Goal: Information Seeking & Learning: Find specific fact

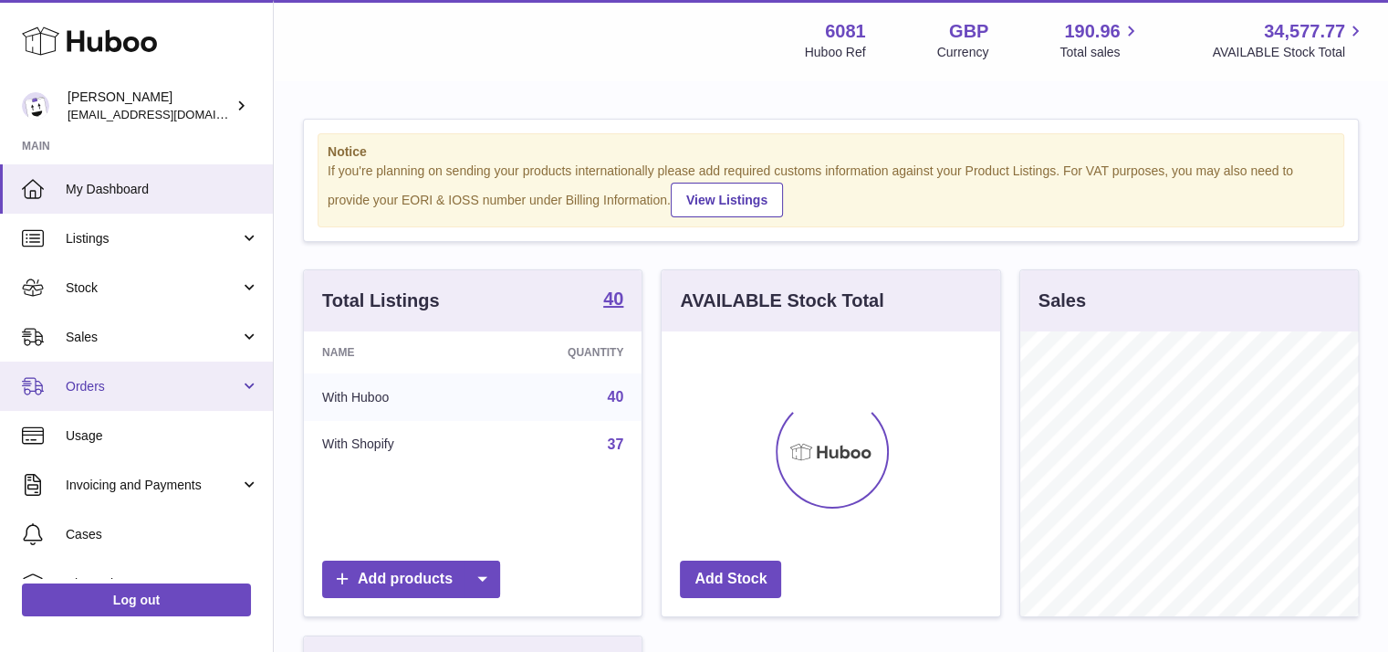
scroll to position [128, 0]
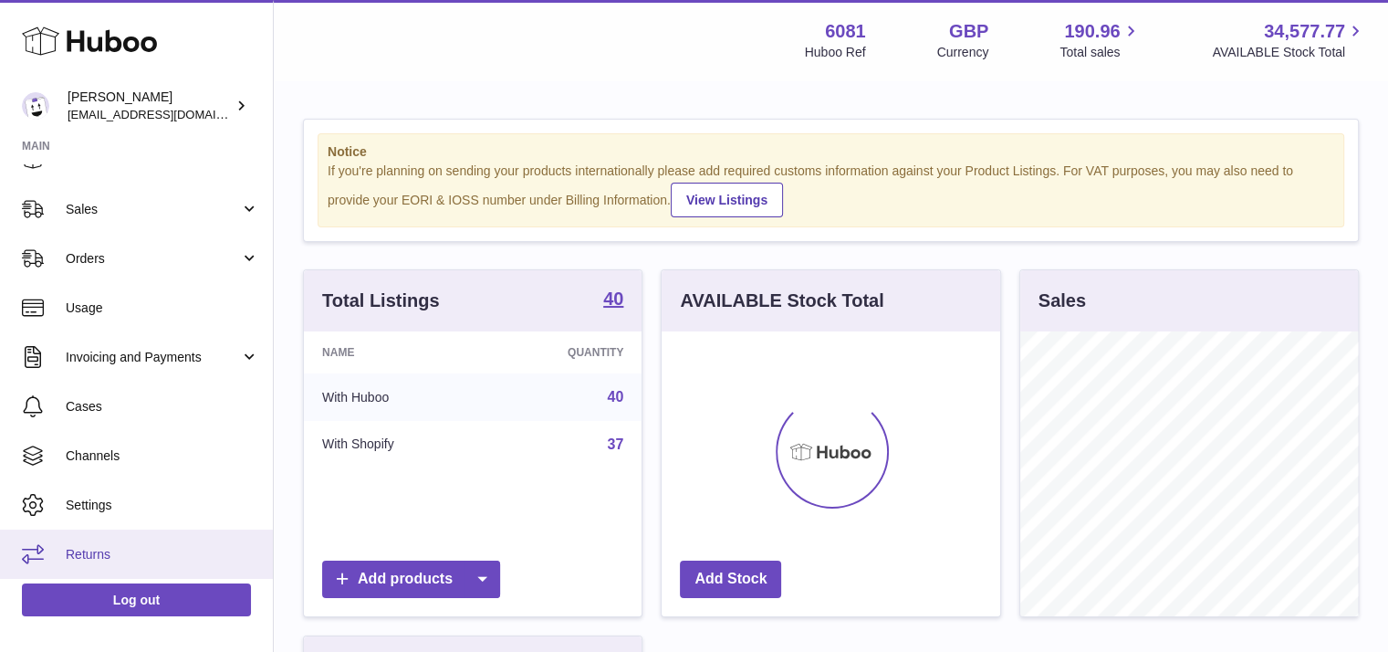
click at [84, 547] on span "Returns" at bounding box center [162, 554] width 193 height 17
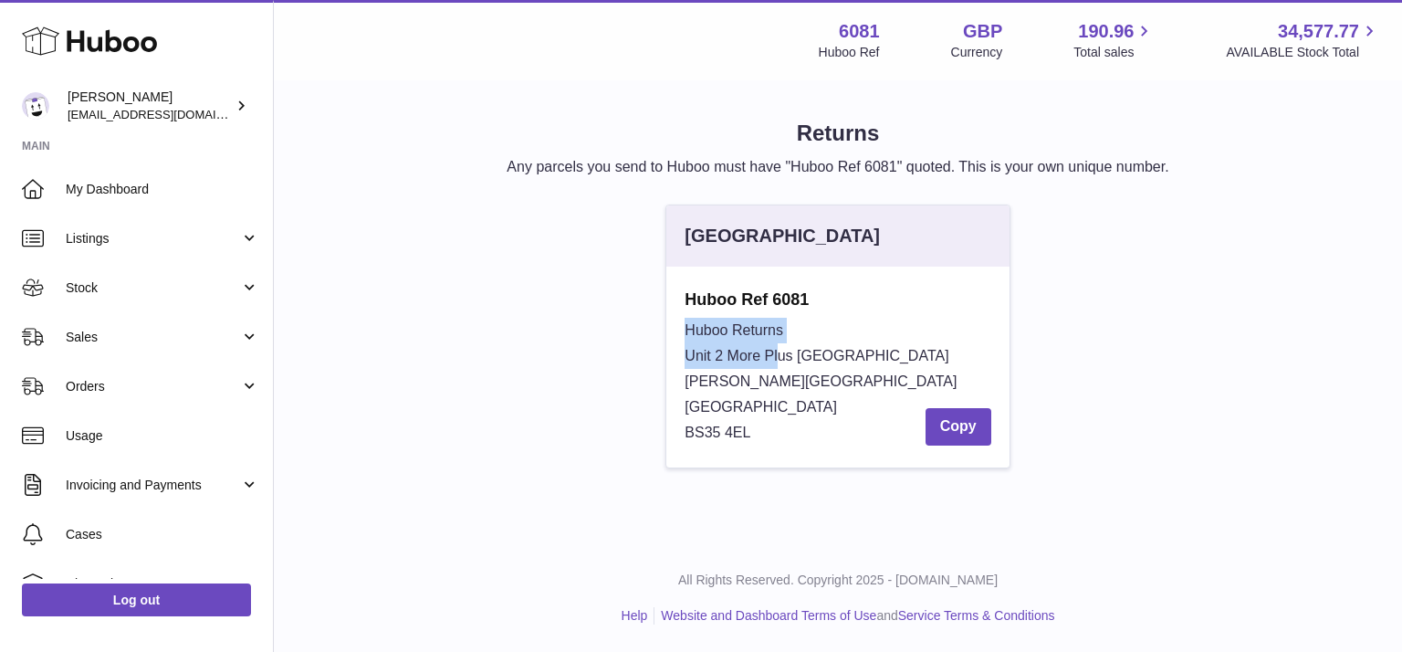
drag, startPoint x: 692, startPoint y: 357, endPoint x: 803, endPoint y: 342, distance: 112.3
click at [810, 342] on div "Huboo Returns Unit 2 More Plus Central Park Hudson Ave Severn Beach BS35 4EL Co…" at bounding box center [837, 382] width 306 height 128
click at [686, 353] on span "Unit 2 More Plus Central Park" at bounding box center [816, 356] width 264 height 16
drag, startPoint x: 683, startPoint y: 355, endPoint x: 886, endPoint y: 354, distance: 203.5
click at [886, 354] on div "Huboo Ref 6081 Huboo Returns Unit 2 More Plus Central Park Hudson Ave Severn Be…" at bounding box center [837, 366] width 342 height 201
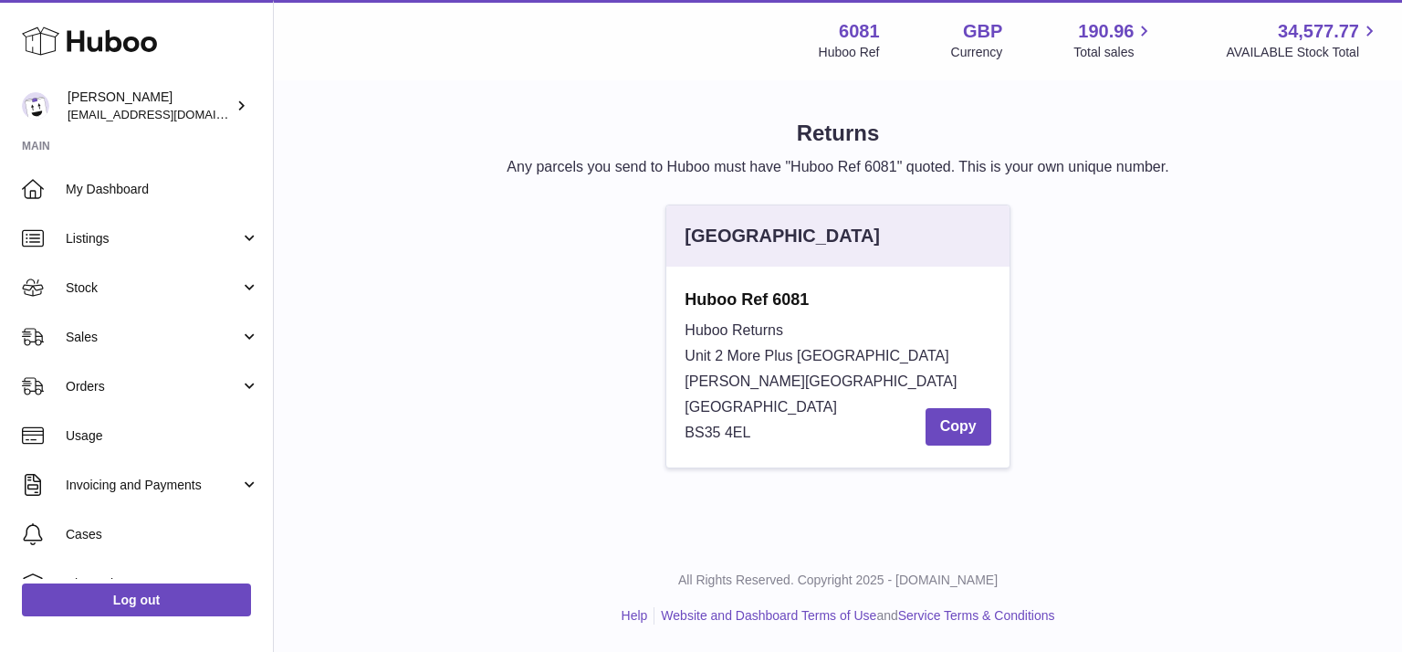
copy span "Unit 2 More Plus Central Park"
drag, startPoint x: 771, startPoint y: 381, endPoint x: 669, endPoint y: 388, distance: 102.5
click at [669, 388] on div "Huboo Ref 6081 Huboo Returns Unit 2 More Plus Central Park Hudson Ave Severn Be…" at bounding box center [837, 366] width 342 height 201
copy span "Hudson Ave"
drag, startPoint x: 790, startPoint y: 402, endPoint x: 683, endPoint y: 413, distance: 108.2
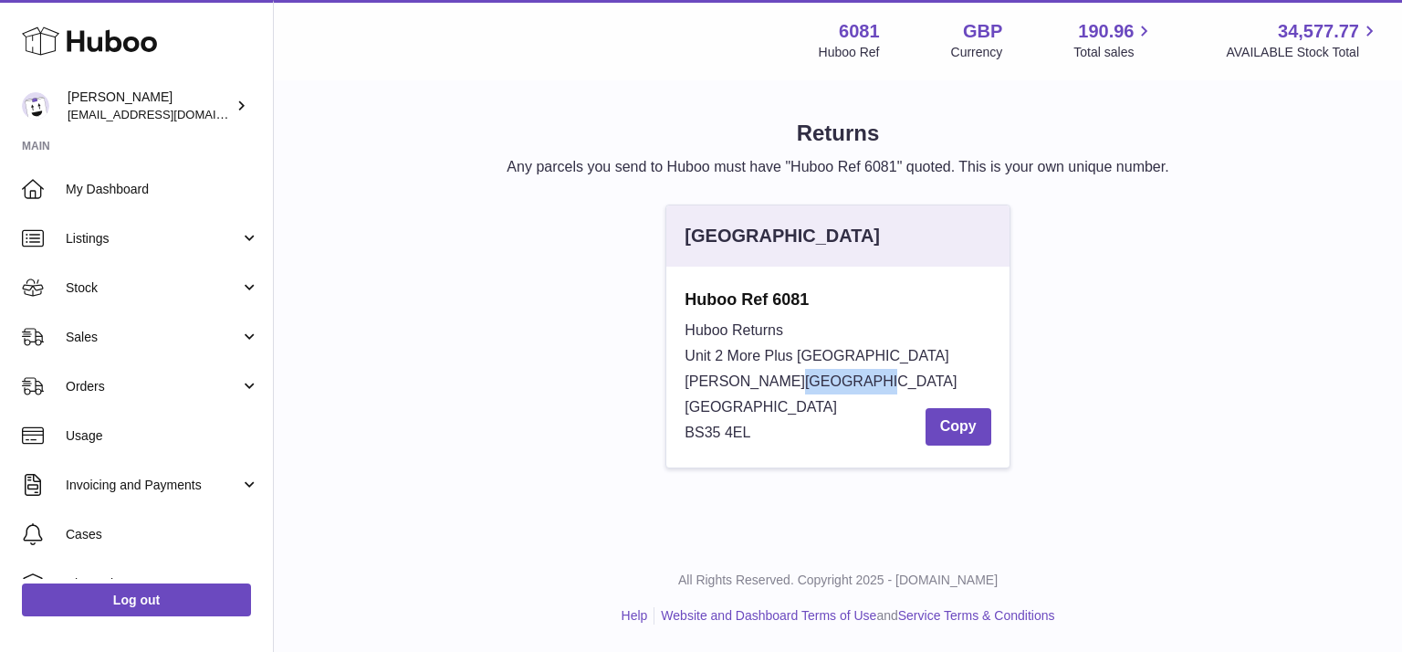
click at [683, 413] on div "Huboo Ref 6081 Huboo Returns Unit 2 More Plus Central Park Hudson Ave Severn Be…" at bounding box center [837, 366] width 342 height 201
copy span "Severn Beach"
drag, startPoint x: 756, startPoint y: 437, endPoint x: 667, endPoint y: 441, distance: 88.6
click at [667, 441] on div "Huboo Ref 6081 Huboo Returns Unit 2 More Plus Central Park Hudson Ave Severn Be…" at bounding box center [837, 366] width 342 height 201
copy span "BS35 4EL"
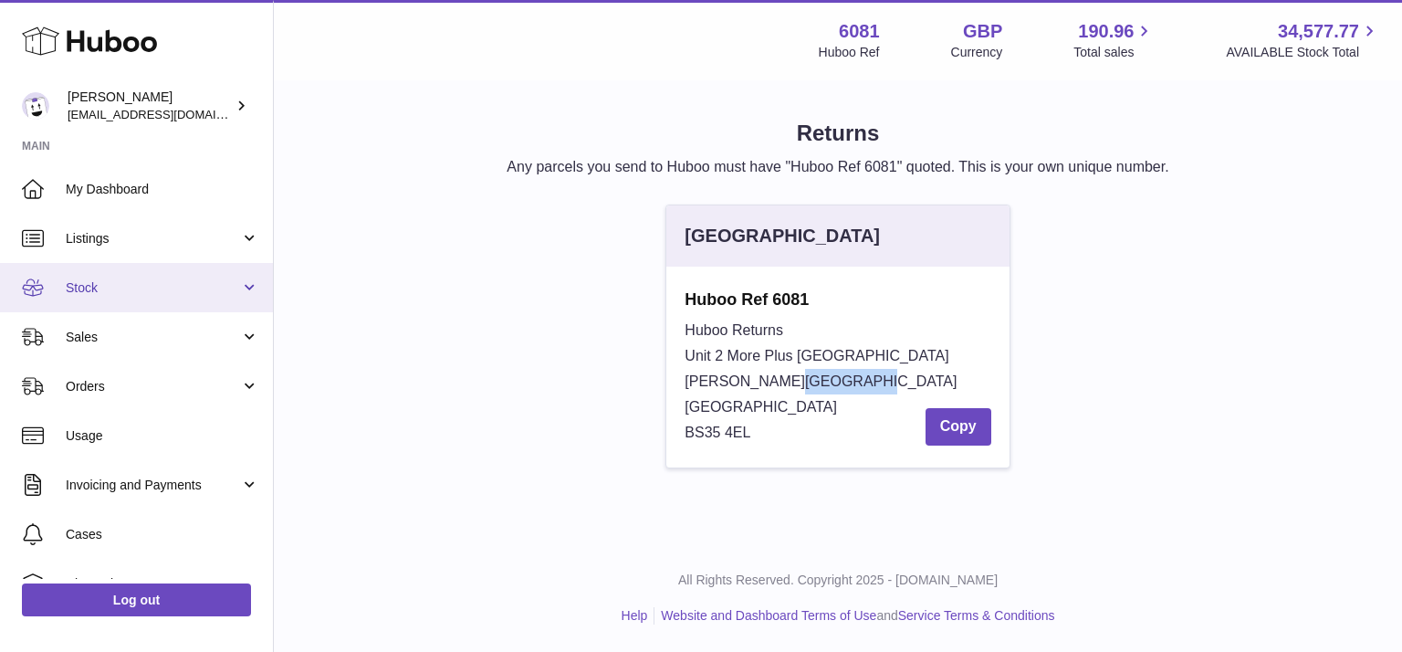
click at [91, 294] on span "Stock" at bounding box center [153, 287] width 174 height 17
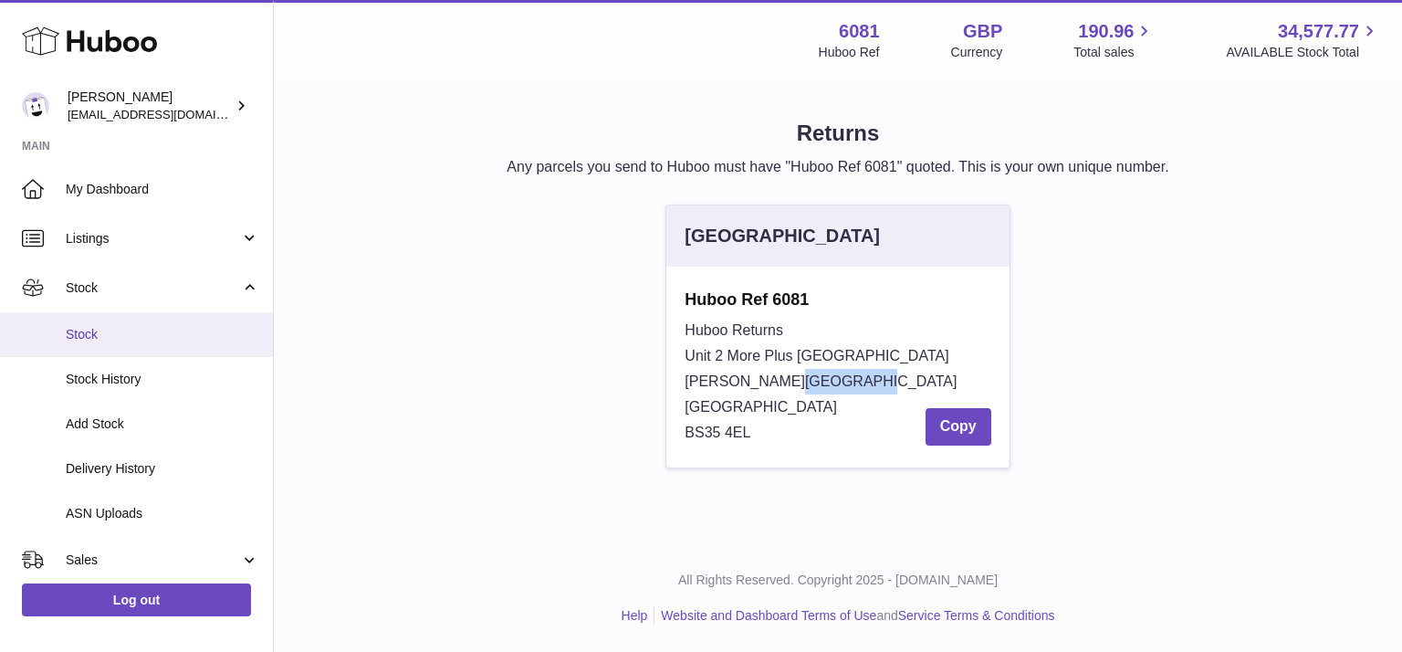
click at [106, 332] on span "Stock" at bounding box center [162, 334] width 193 height 17
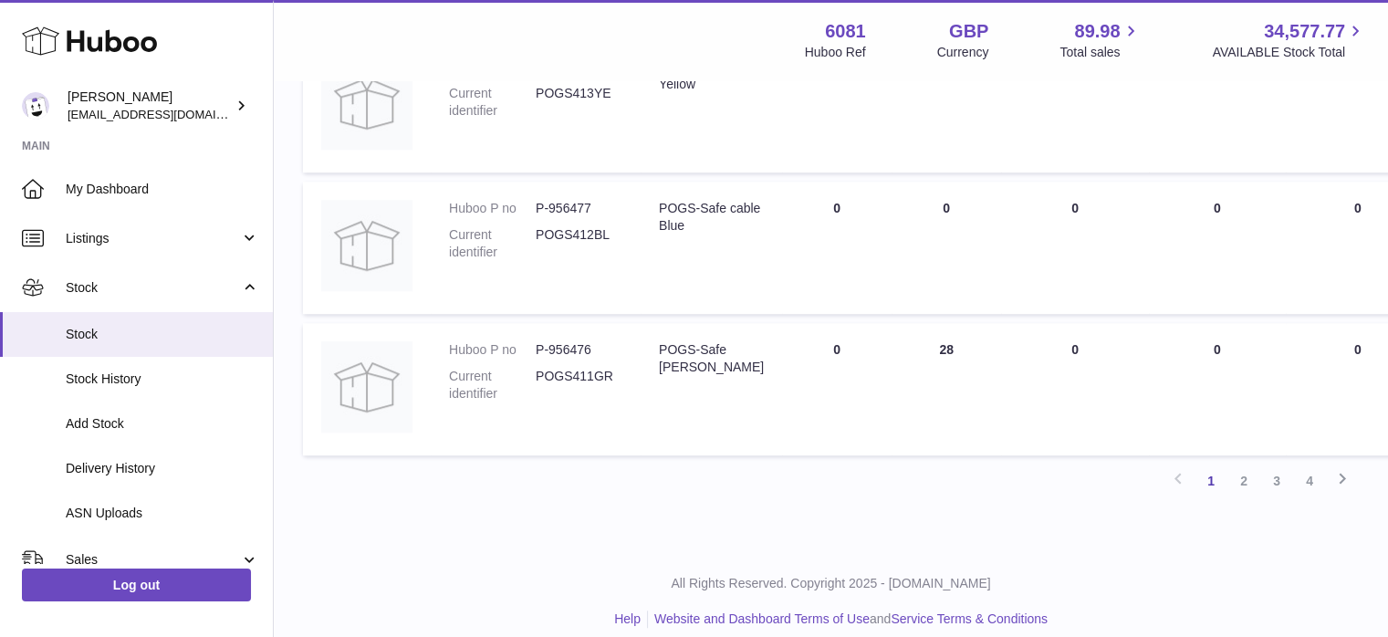
scroll to position [1329, 0]
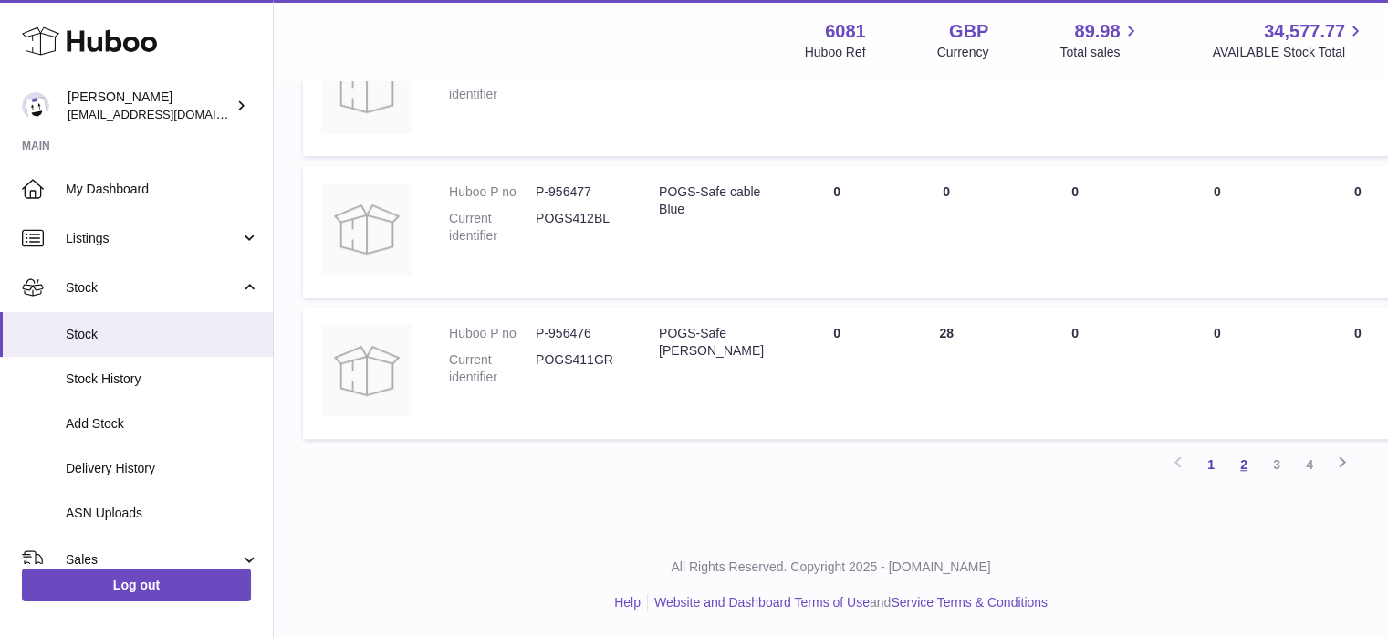
click at [1244, 457] on link "2" at bounding box center [1243, 464] width 33 height 33
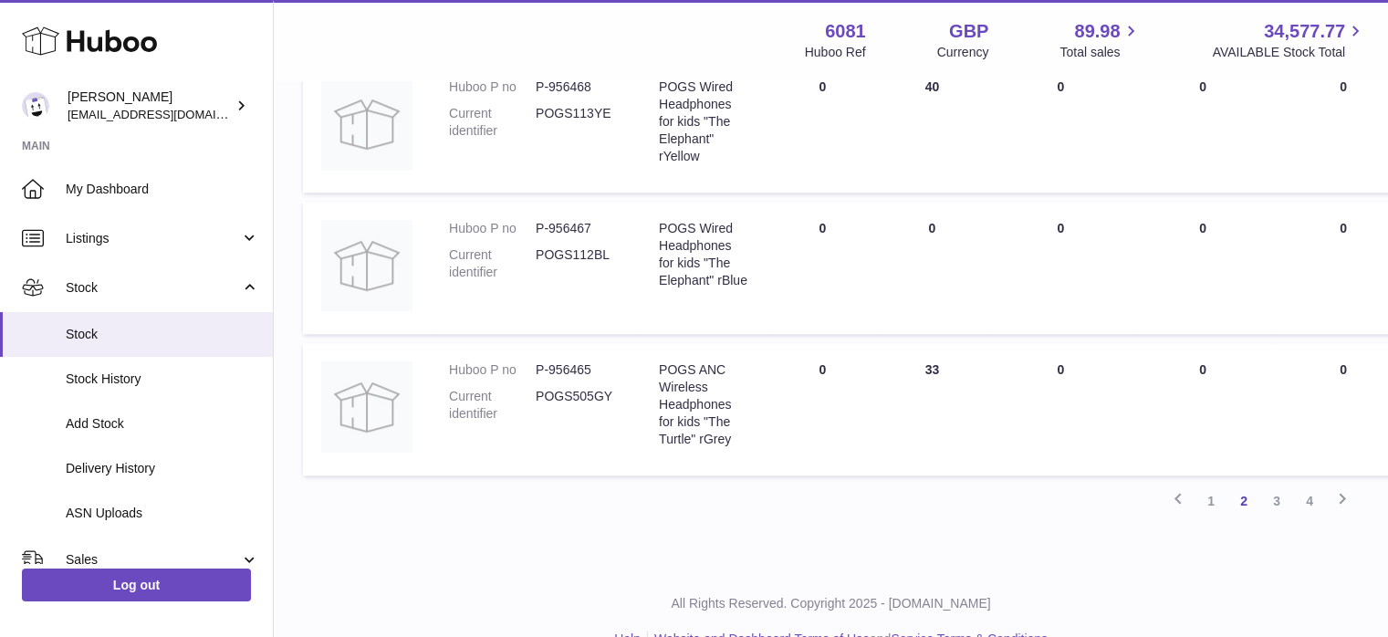
scroll to position [1293, 0]
click at [1274, 496] on link "3" at bounding box center [1276, 500] width 33 height 33
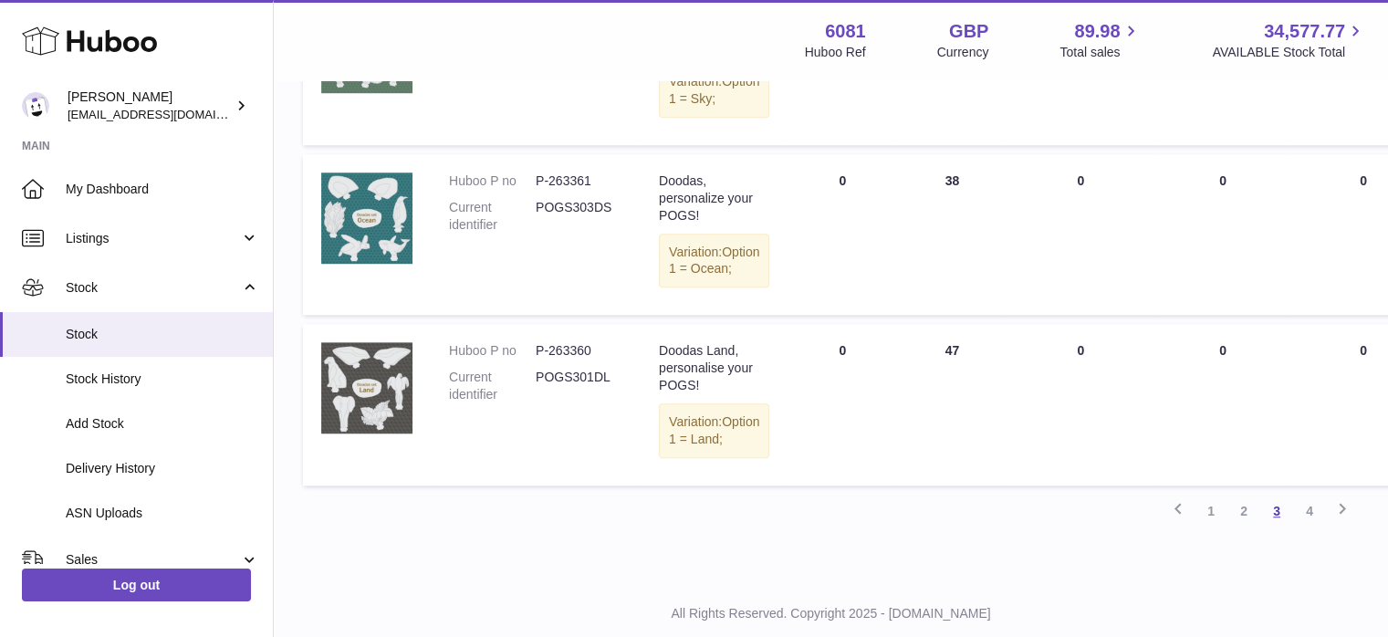
scroll to position [1476, 0]
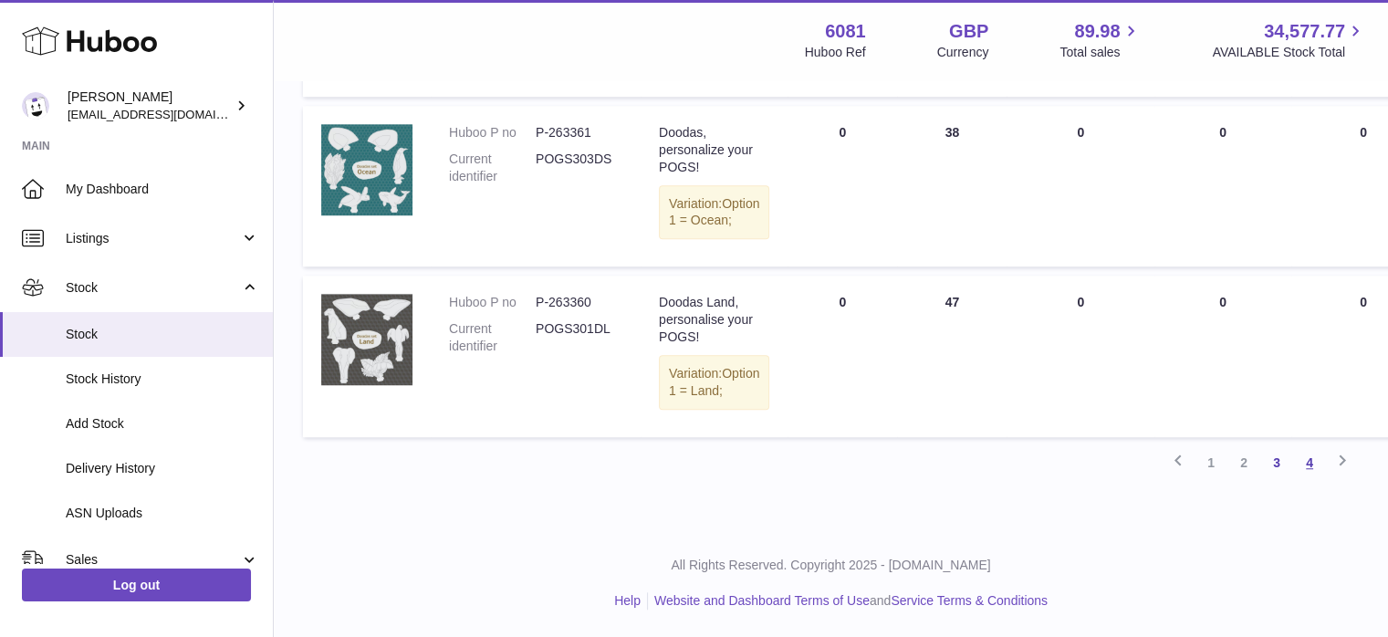
click at [1305, 462] on link "4" at bounding box center [1309, 462] width 33 height 33
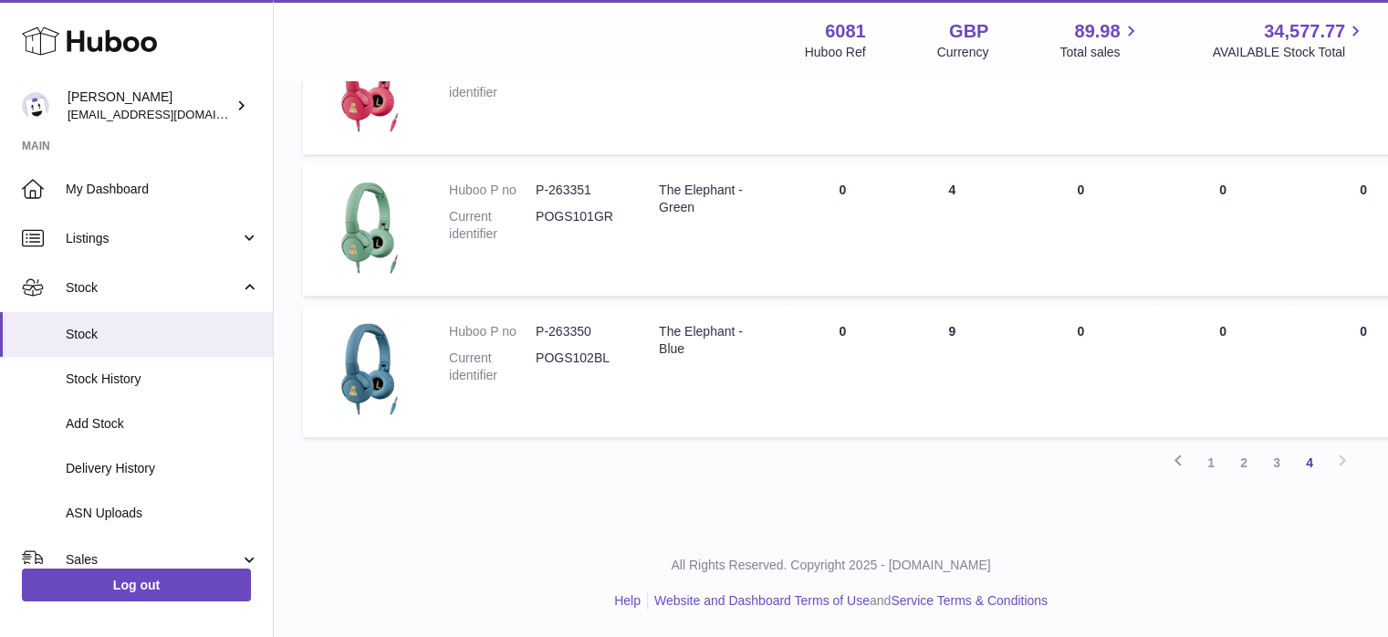
scroll to position [1517, 0]
click at [1217, 471] on link "1" at bounding box center [1211, 462] width 33 height 33
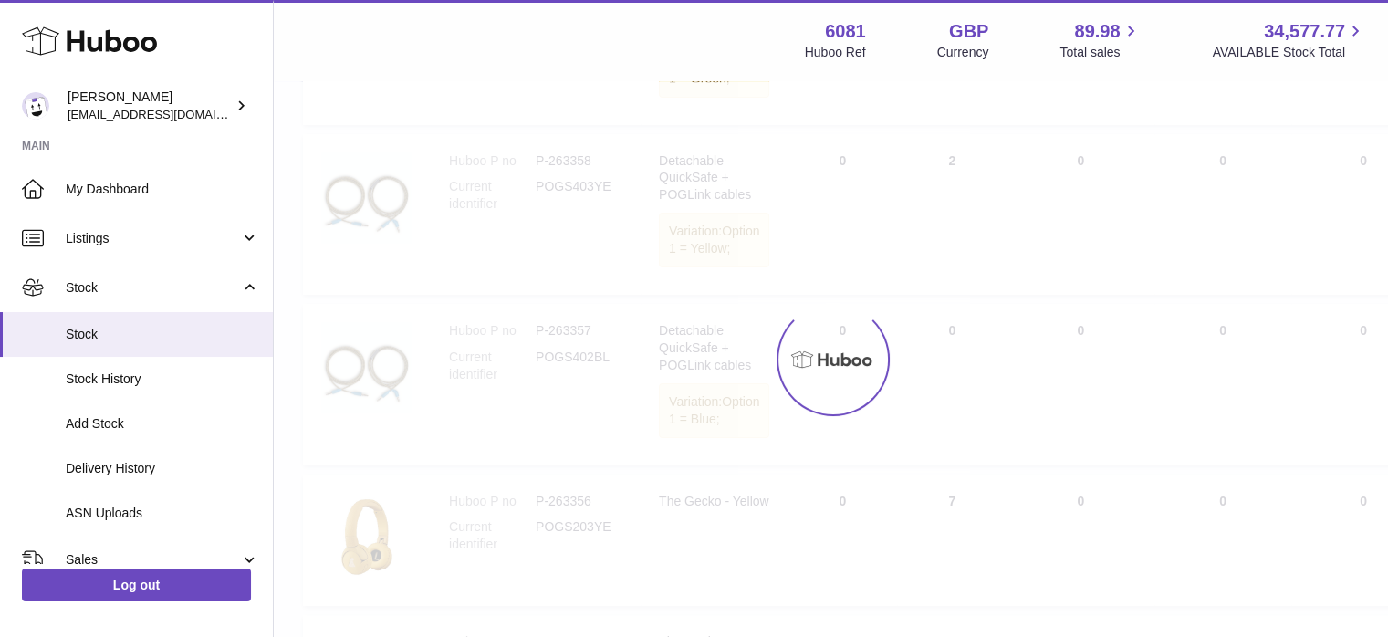
scroll to position [82, 0]
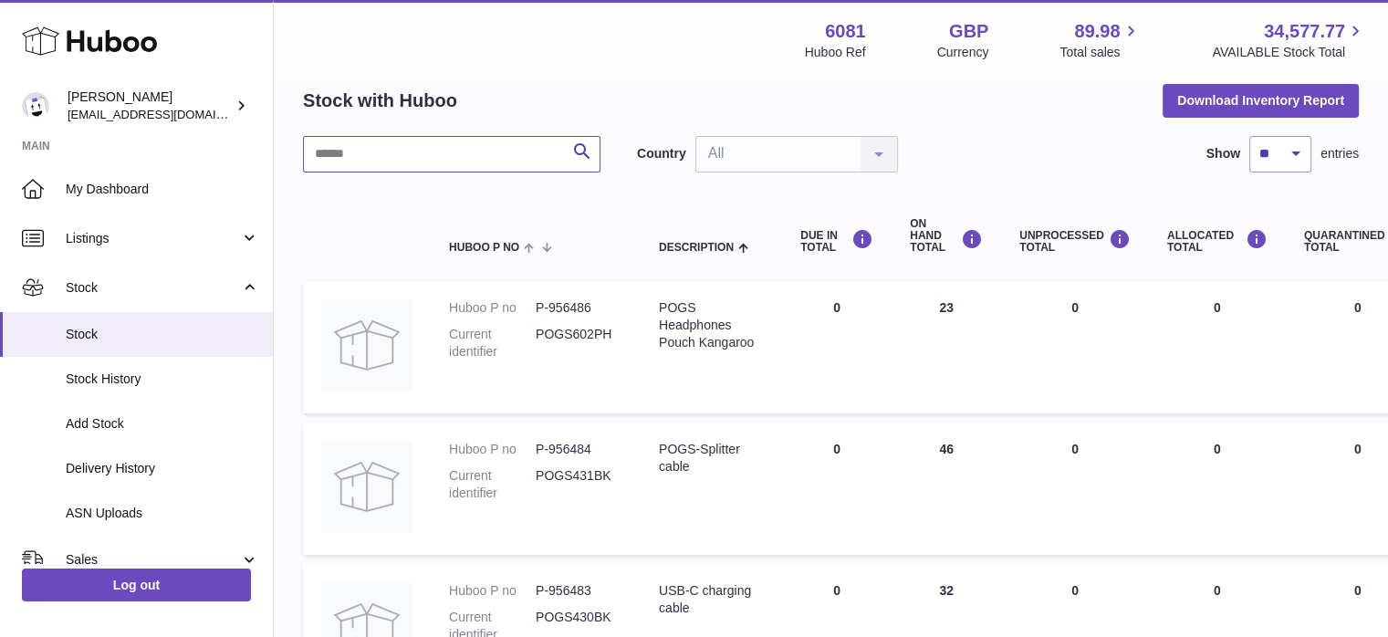
click at [532, 145] on input "text" at bounding box center [452, 154] width 298 height 37
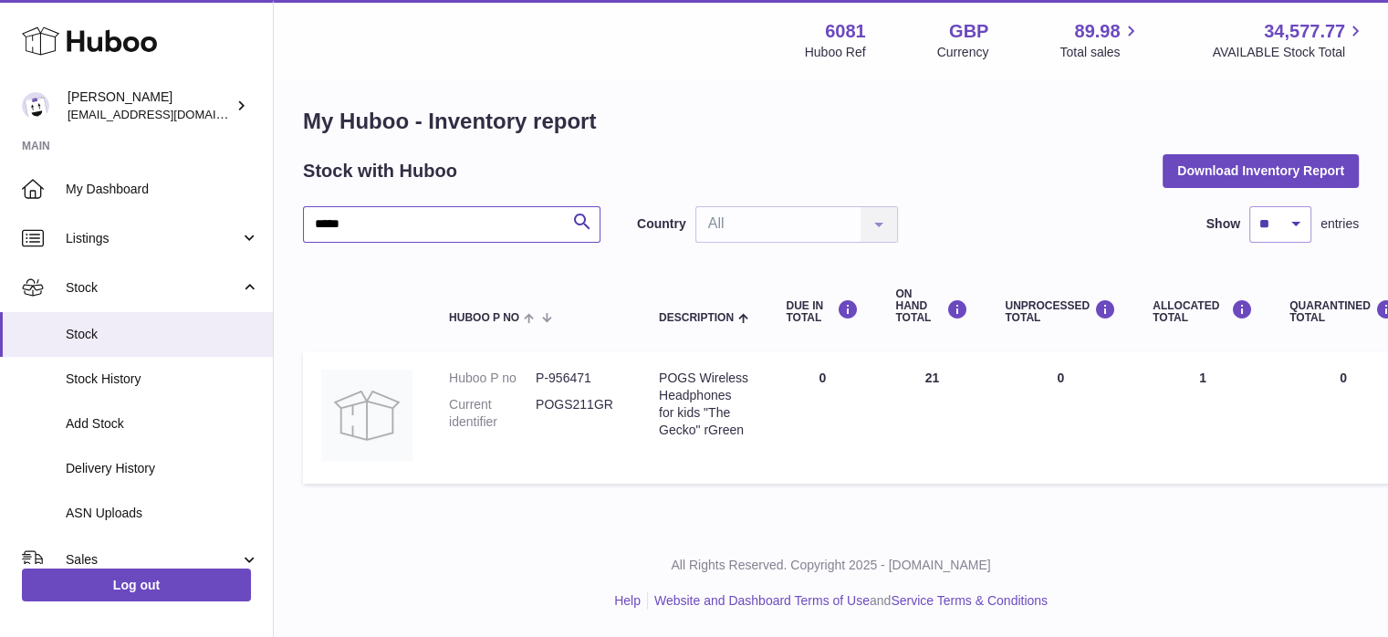
scroll to position [14, 0]
click at [450, 241] on div "***** Search Country All All No elements found. Consider changing the search qu…" at bounding box center [831, 349] width 1056 height 287
click at [424, 225] on input "*****" at bounding box center [452, 224] width 298 height 37
type input "*"
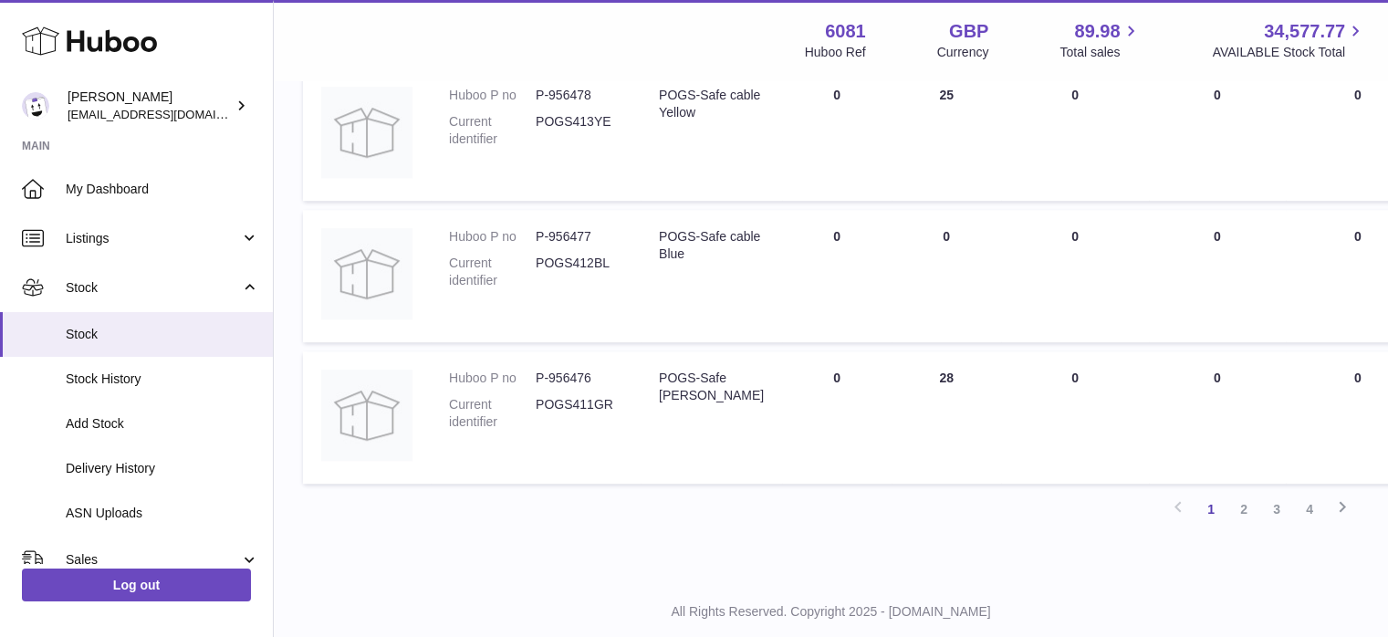
scroll to position [1329, 0]
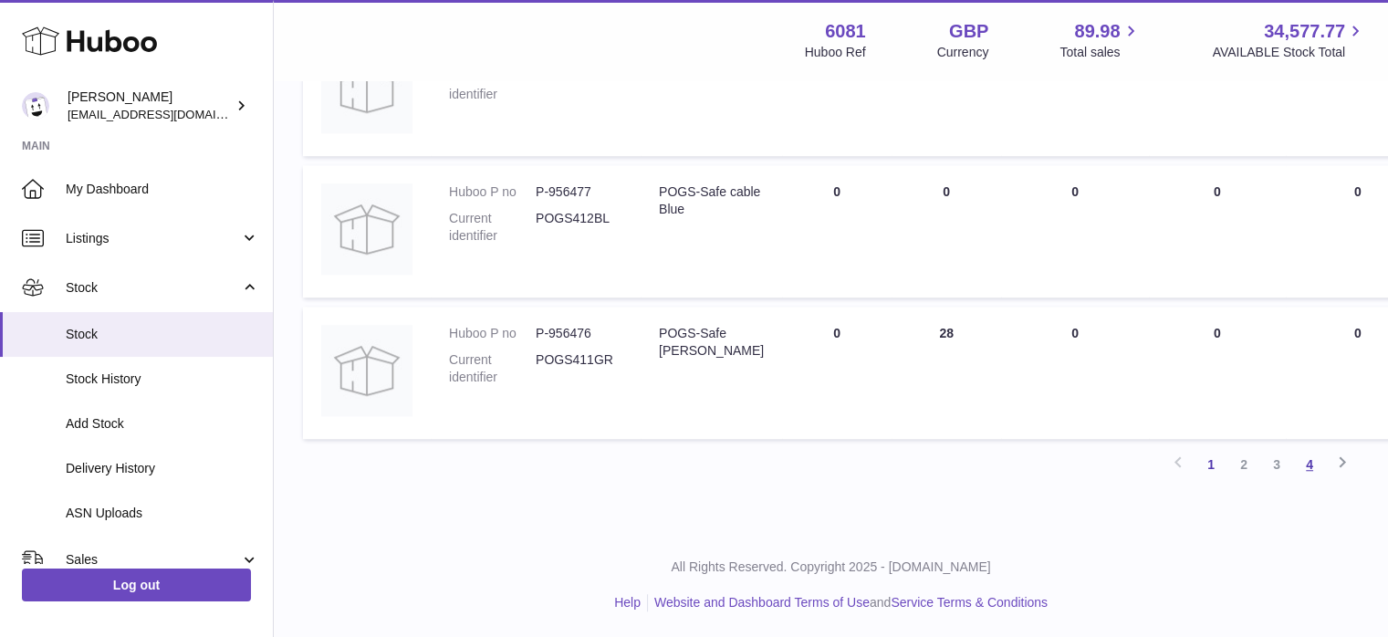
click at [1307, 463] on link "4" at bounding box center [1309, 464] width 33 height 33
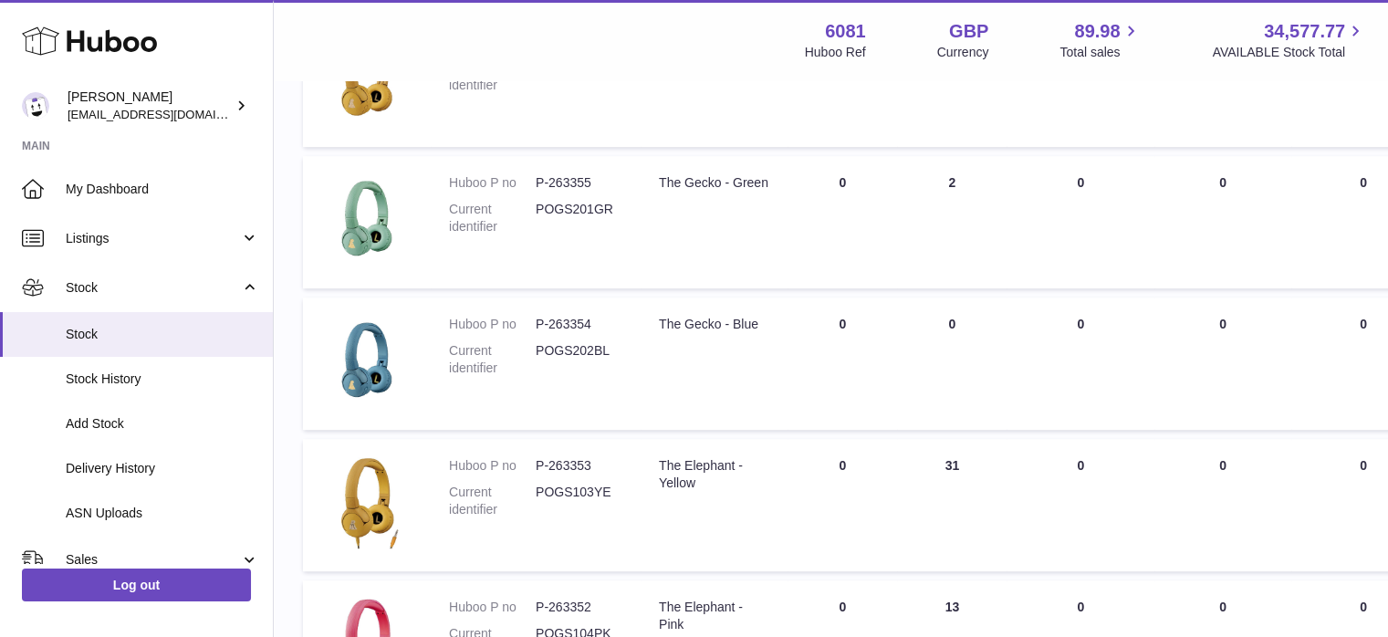
scroll to position [858, 0]
